Goal: Task Accomplishment & Management: Manage account settings

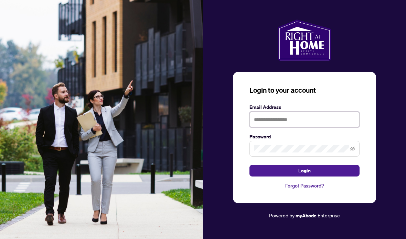
click at [278, 128] on input "text" at bounding box center [304, 120] width 110 height 16
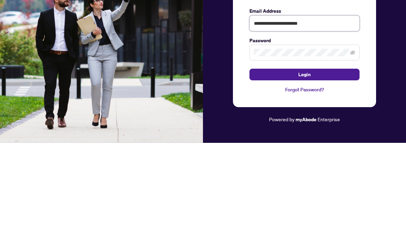
type input "**********"
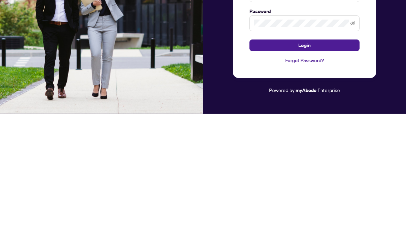
click at [321, 165] on button "Login" at bounding box center [304, 171] width 110 height 12
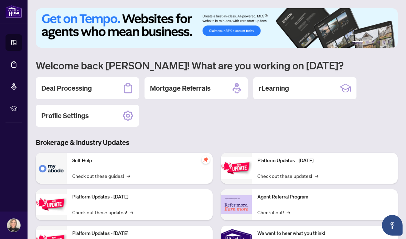
click at [99, 88] on div "Deal Processing" at bounding box center [87, 88] width 103 height 22
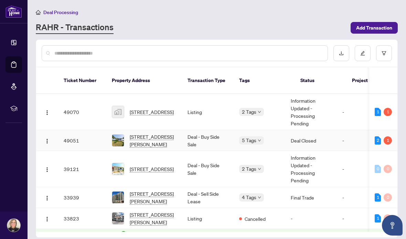
click at [159, 133] on span "[STREET_ADDRESS][PERSON_NAME]" at bounding box center [153, 140] width 47 height 15
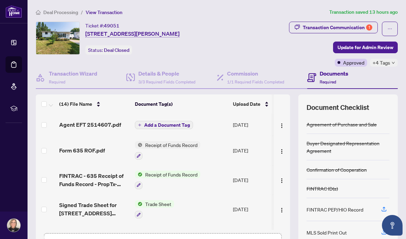
click at [94, 126] on span "Agent EFT 2514607.pdf" at bounding box center [90, 125] width 62 height 8
